Goal: Transaction & Acquisition: Book appointment/travel/reservation

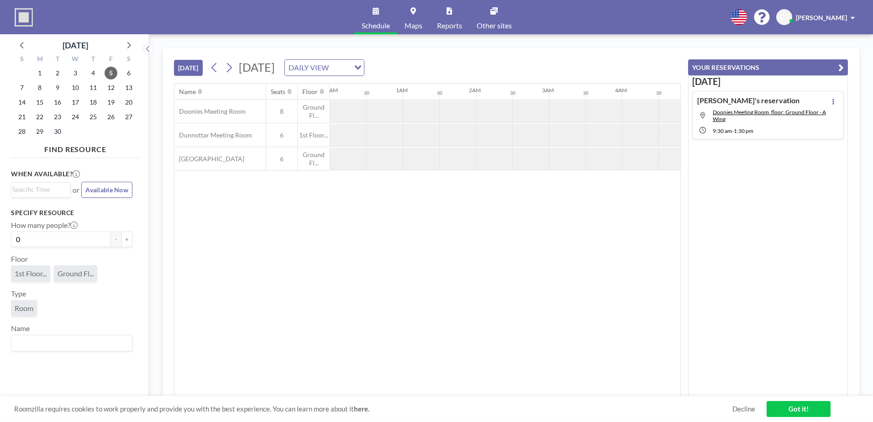
scroll to position [0, 767]
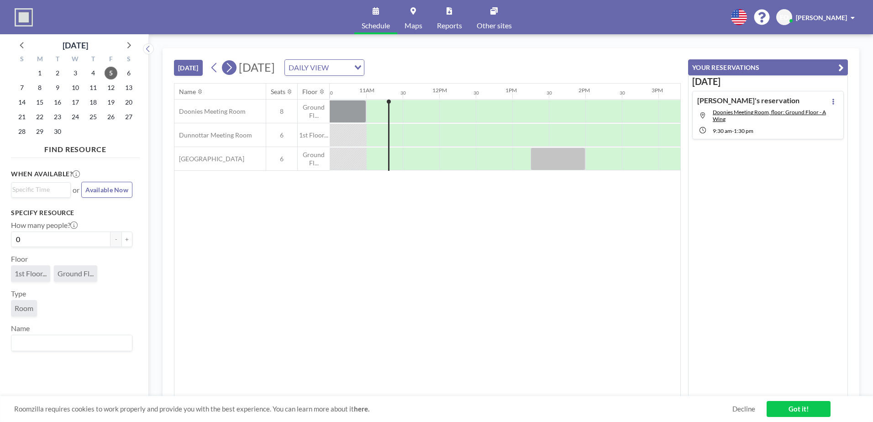
click at [230, 67] on icon at bounding box center [229, 68] width 9 height 14
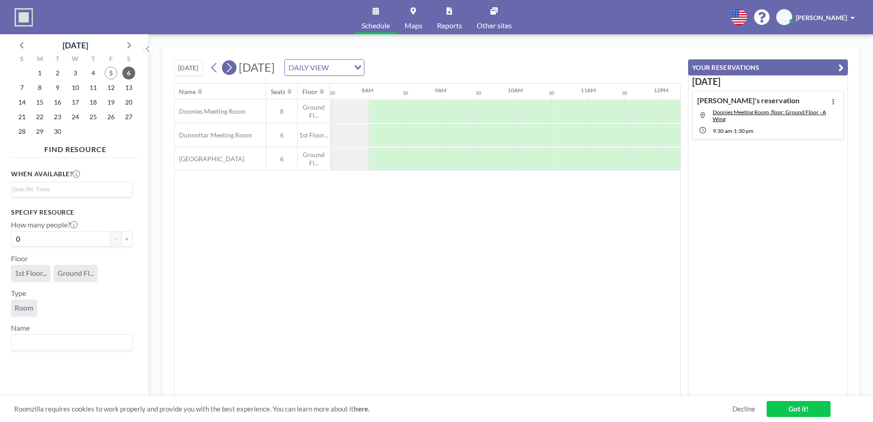
scroll to position [0, 548]
click at [230, 67] on icon at bounding box center [229, 68] width 9 height 14
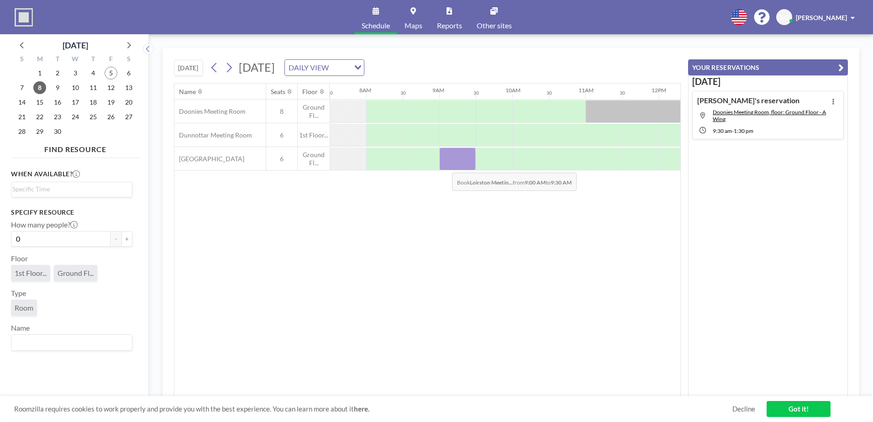
click at [445, 166] on div at bounding box center [457, 158] width 37 height 23
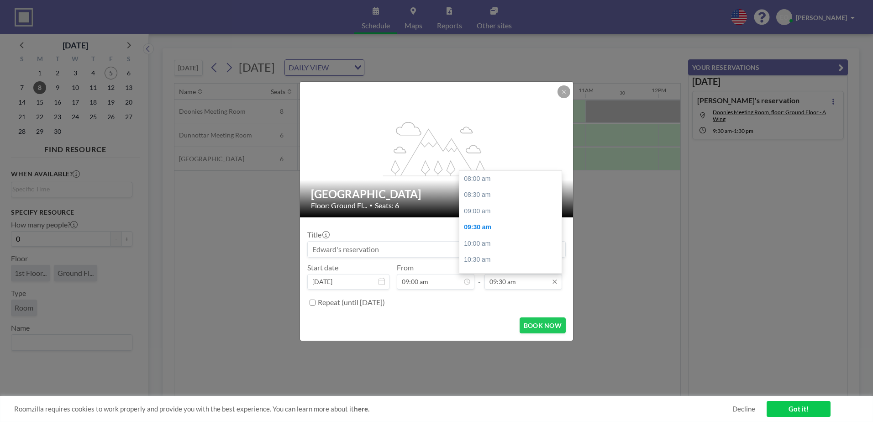
scroll to position [49, 0]
click at [478, 254] on div "12:00 pm" at bounding box center [512, 260] width 107 height 16
type input "12:00 pm"
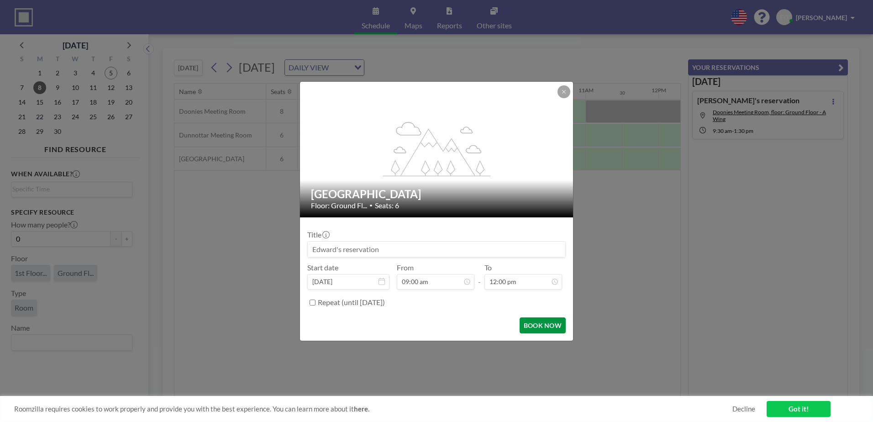
scroll to position [130, 0]
click at [536, 325] on button "BOOK NOW" at bounding box center [542, 325] width 46 height 16
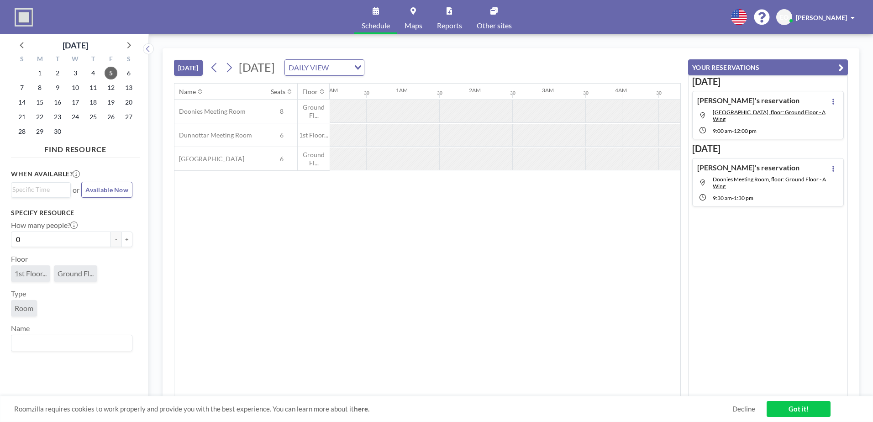
scroll to position [0, 548]
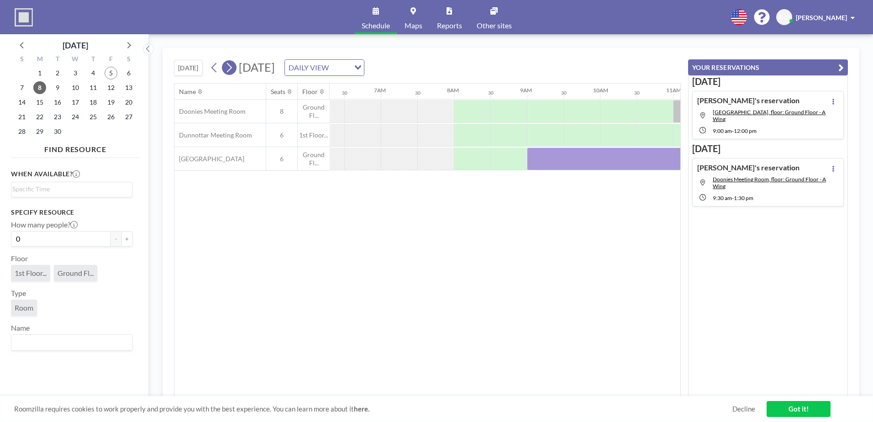
click at [232, 67] on icon at bounding box center [229, 68] width 5 height 10
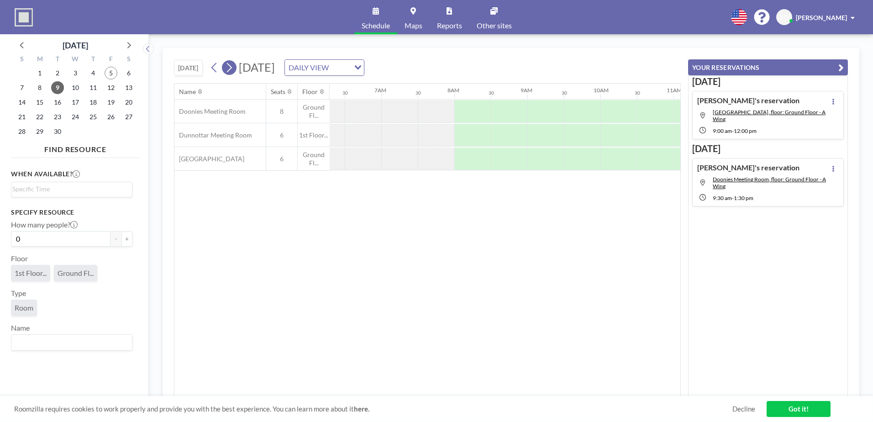
scroll to position [0, 548]
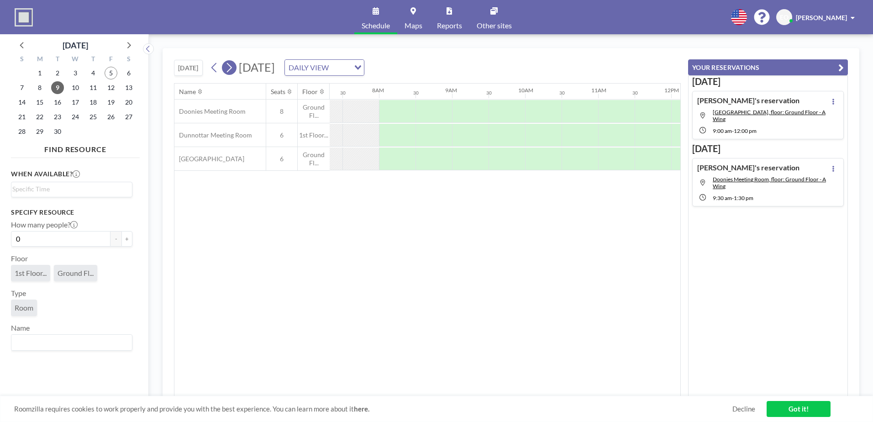
click at [232, 67] on icon at bounding box center [229, 68] width 5 height 10
